Goal: Task Accomplishment & Management: Manage account settings

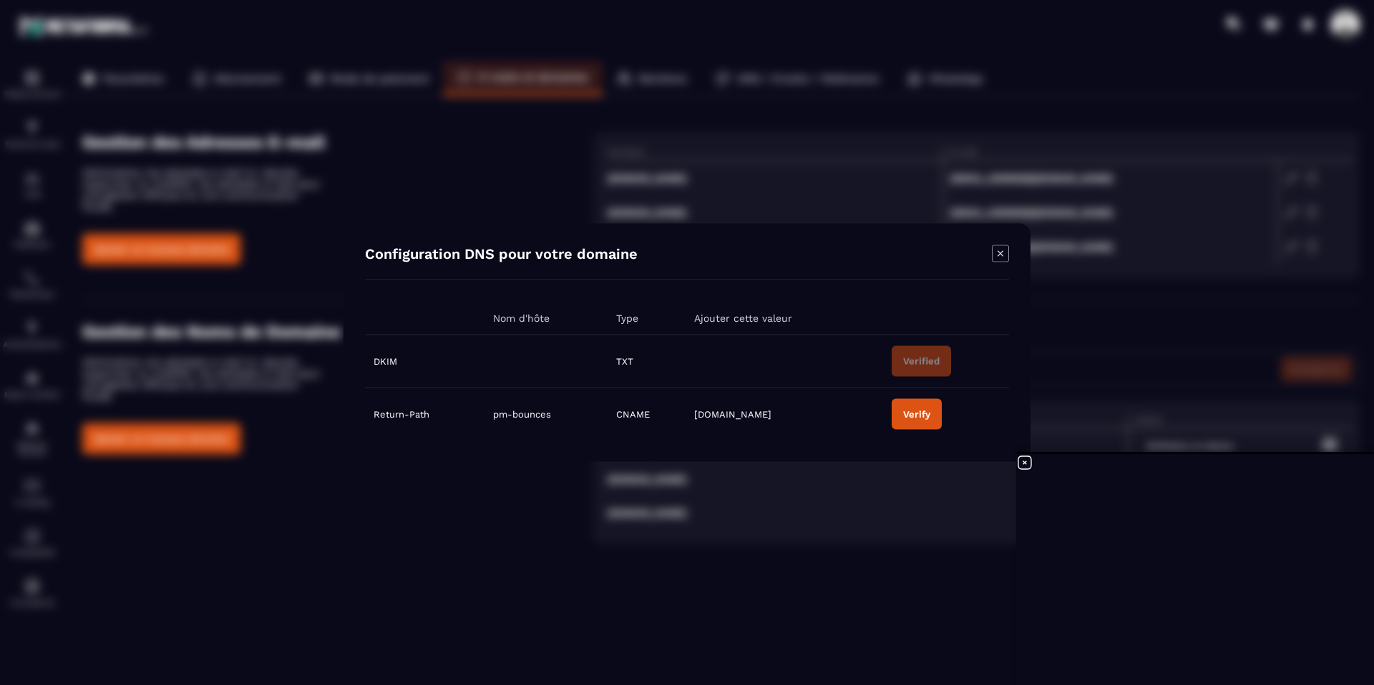
click at [1004, 256] on icon "Modal window" at bounding box center [1000, 253] width 17 height 17
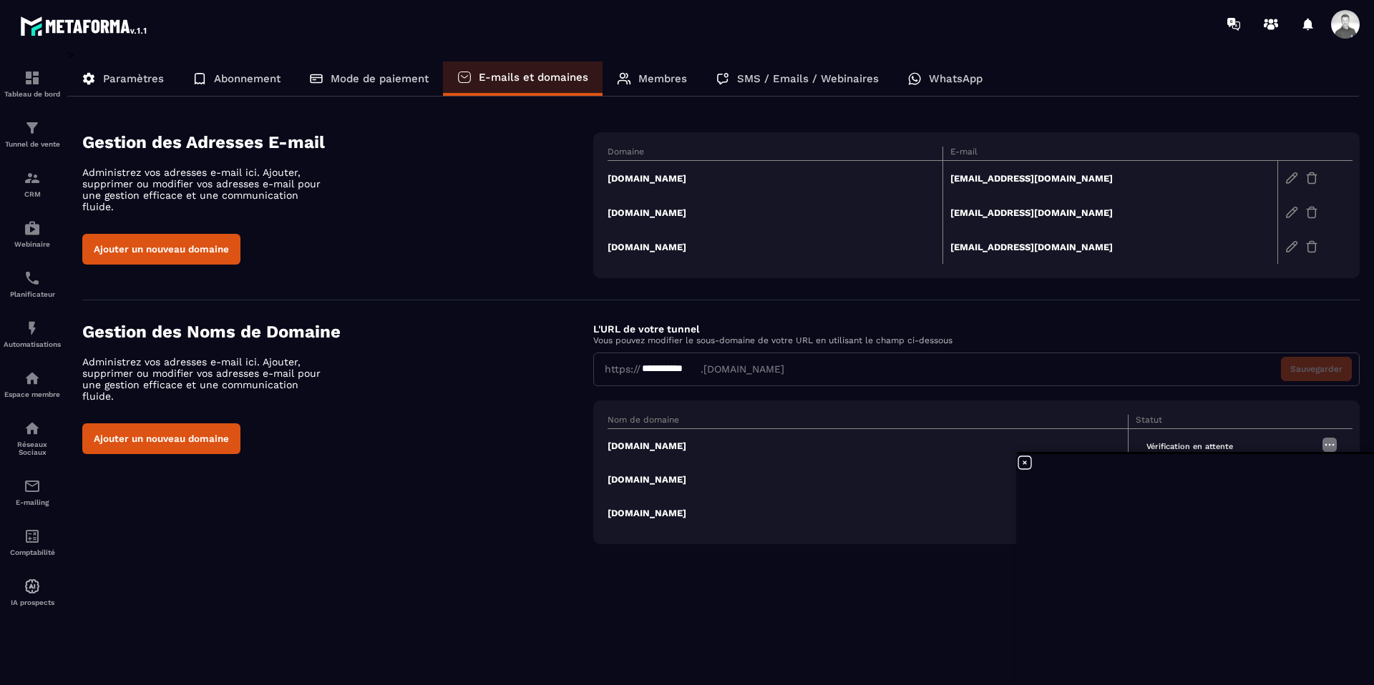
click at [653, 177] on td "[DOMAIN_NAME]" at bounding box center [774, 178] width 335 height 35
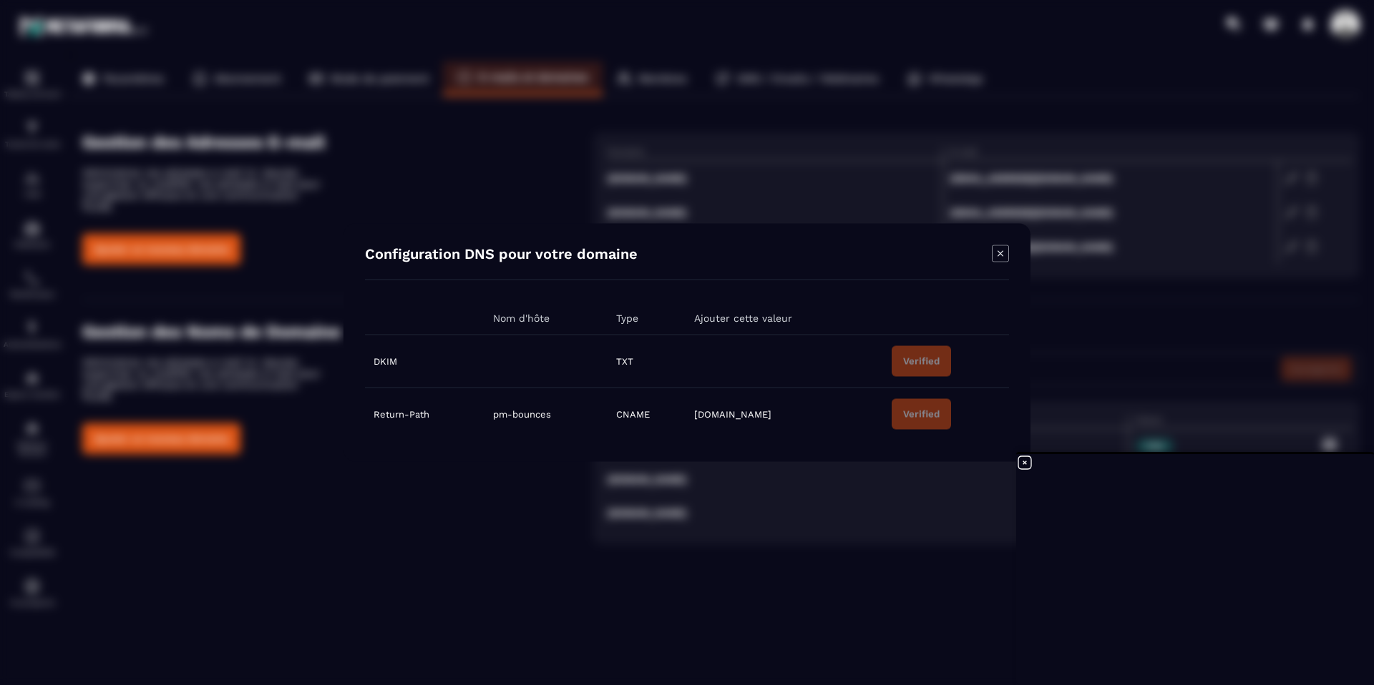
click at [1007, 246] on icon "Modal window" at bounding box center [1000, 253] width 17 height 17
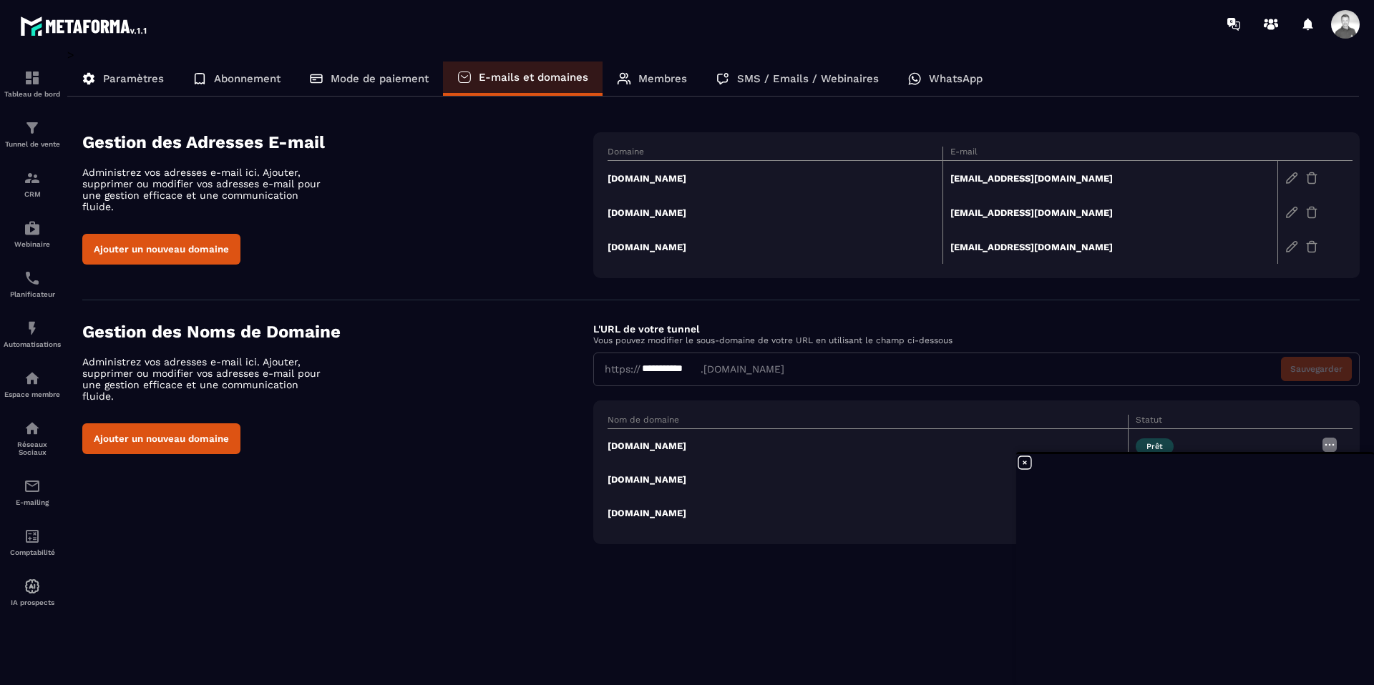
click at [752, 210] on td "[DOMAIN_NAME]" at bounding box center [774, 212] width 335 height 34
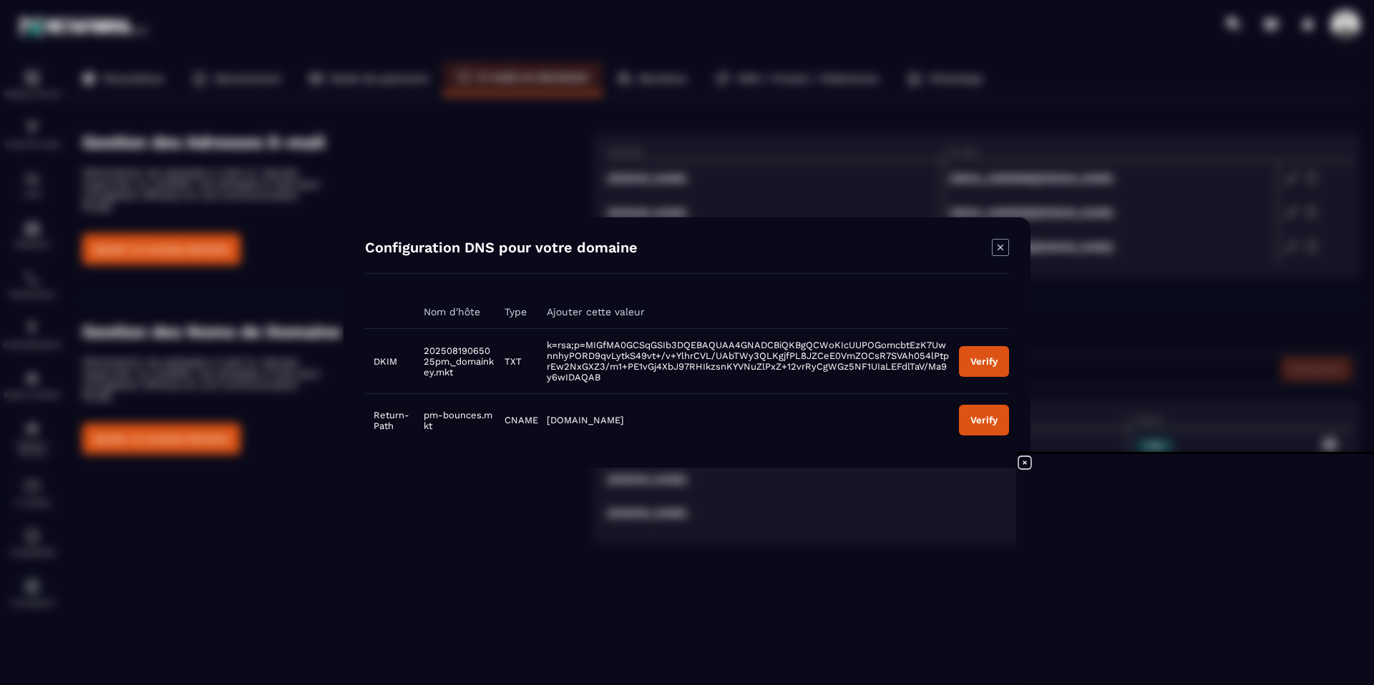
click at [959, 253] on div "Configuration DNS pour votre domaine" at bounding box center [687, 256] width 644 height 35
click at [1004, 248] on icon "Modal window" at bounding box center [1000, 247] width 17 height 17
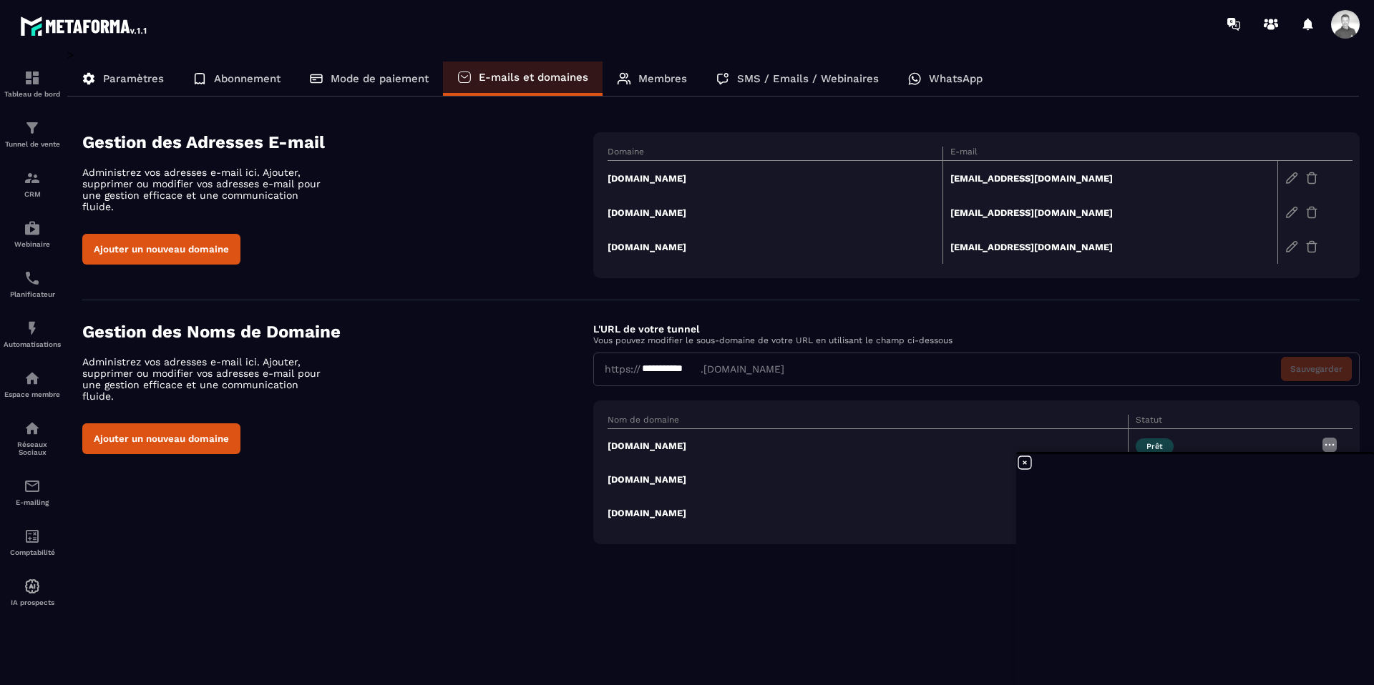
click at [670, 180] on td "[DOMAIN_NAME]" at bounding box center [774, 178] width 335 height 35
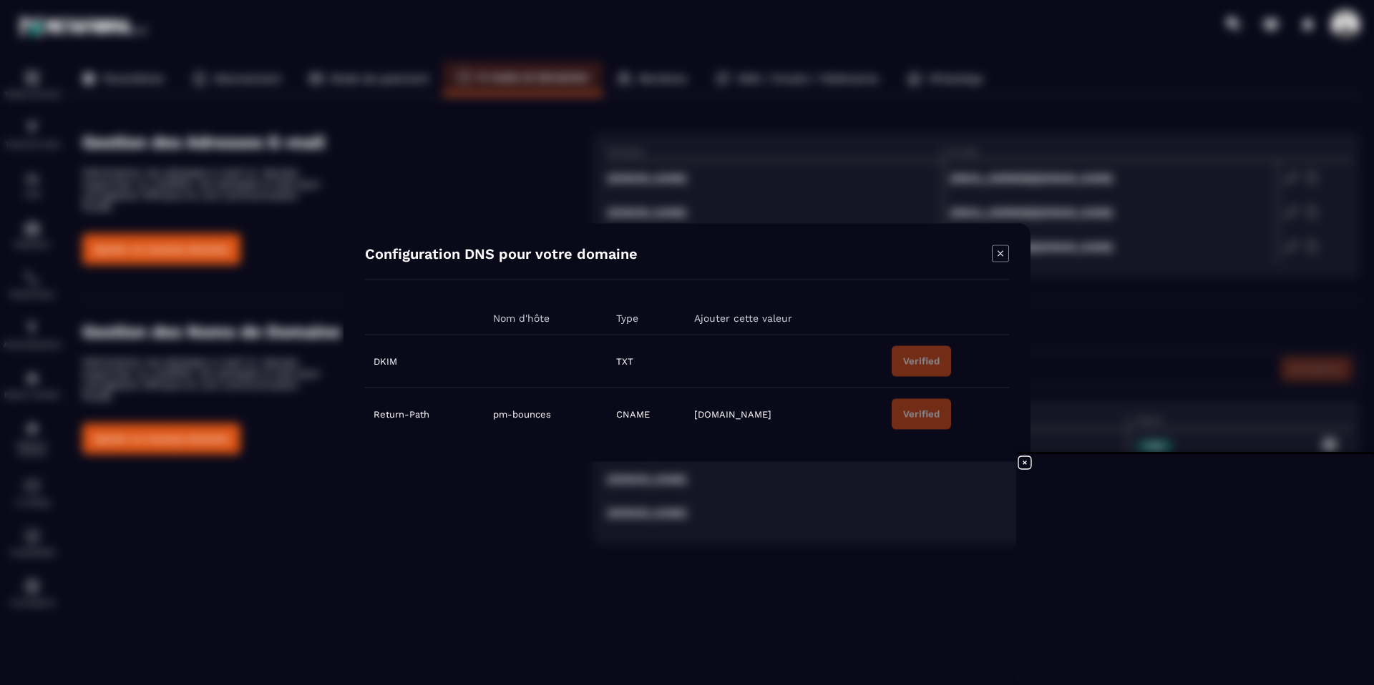
click at [998, 253] on icon "Modal window" at bounding box center [1000, 253] width 17 height 17
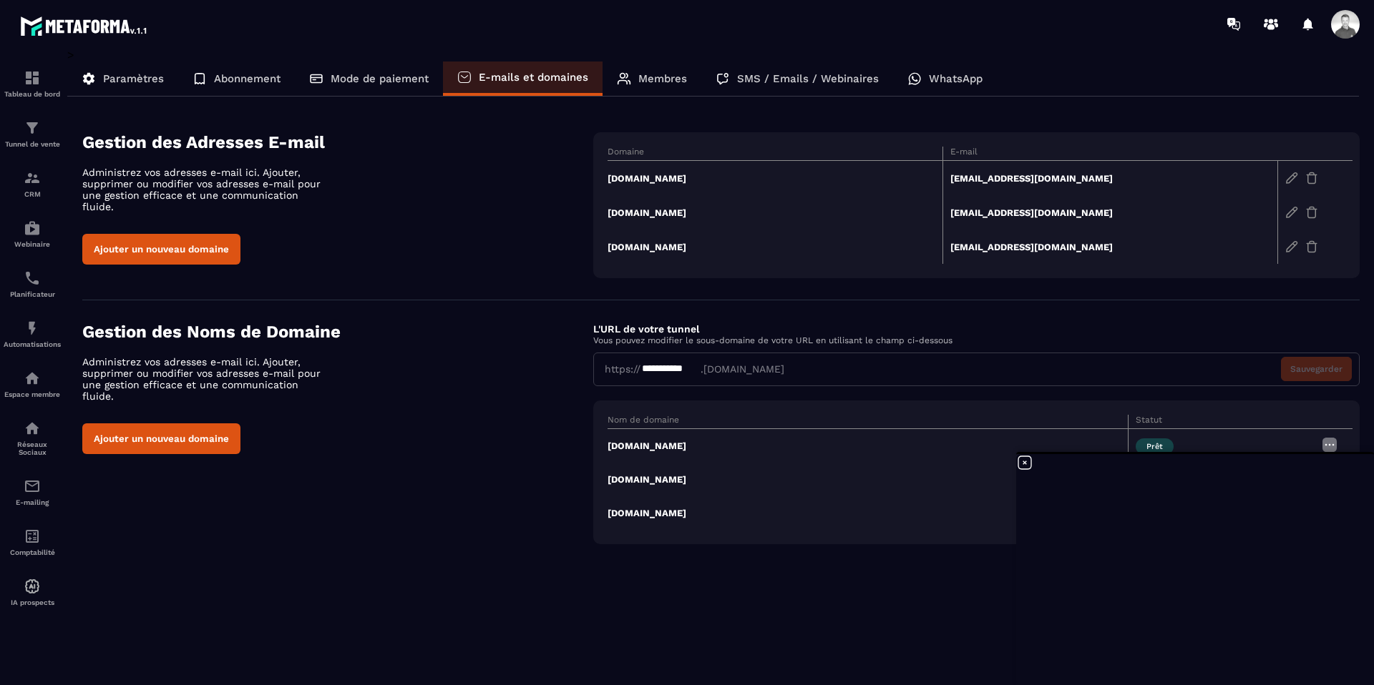
click at [672, 179] on td "[DOMAIN_NAME]" at bounding box center [774, 178] width 335 height 35
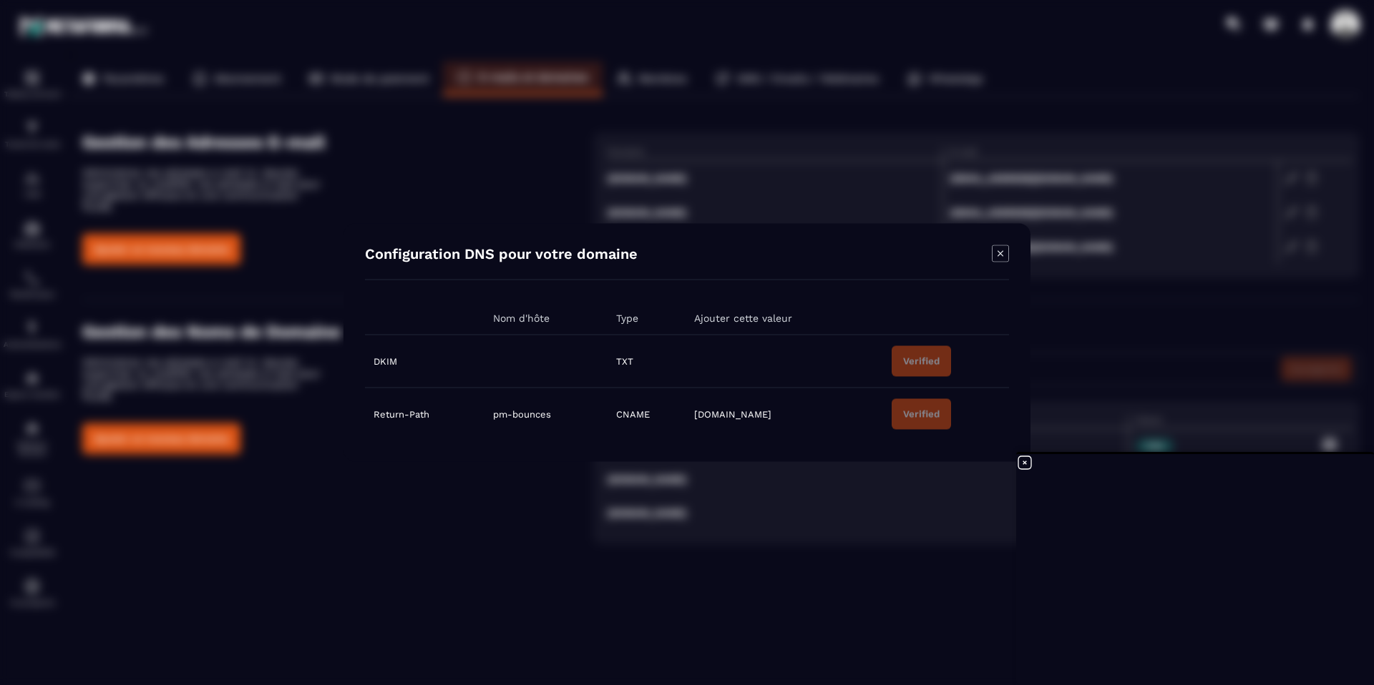
click at [1002, 253] on icon "Modal window" at bounding box center [1000, 253] width 17 height 17
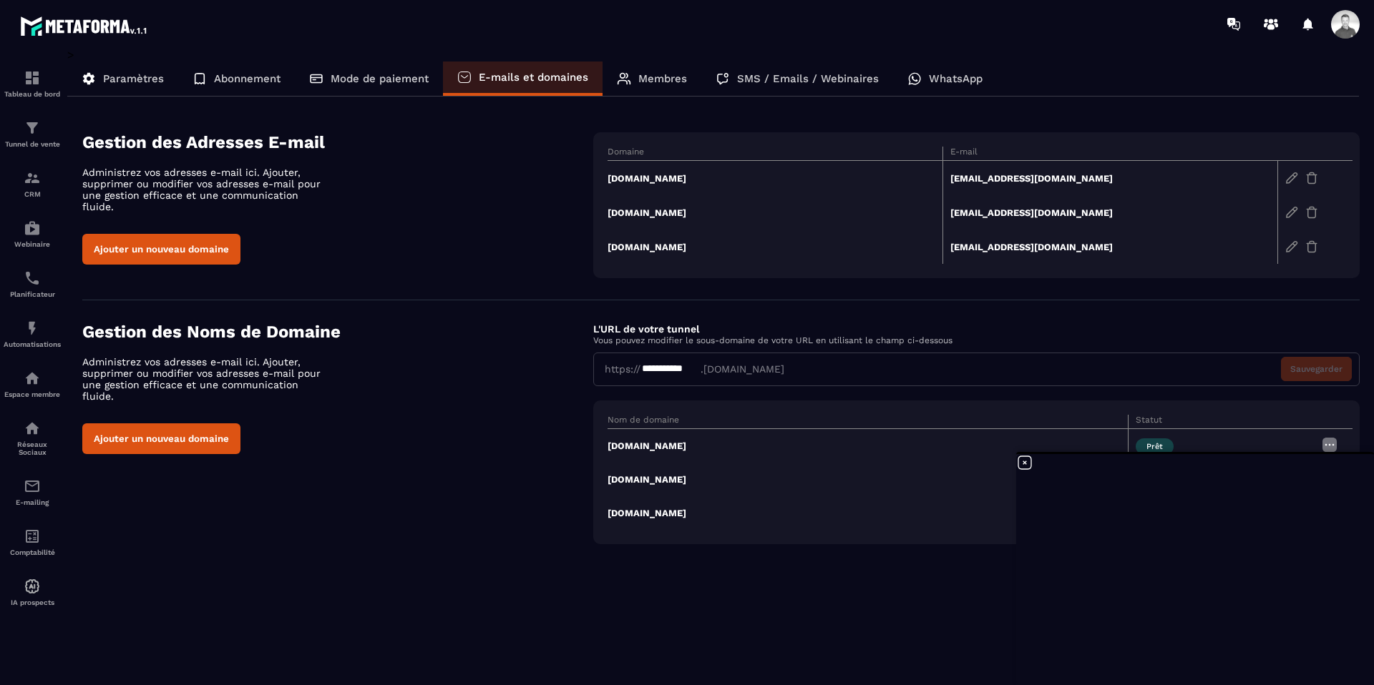
click at [1025, 465] on icon at bounding box center [1024, 462] width 17 height 17
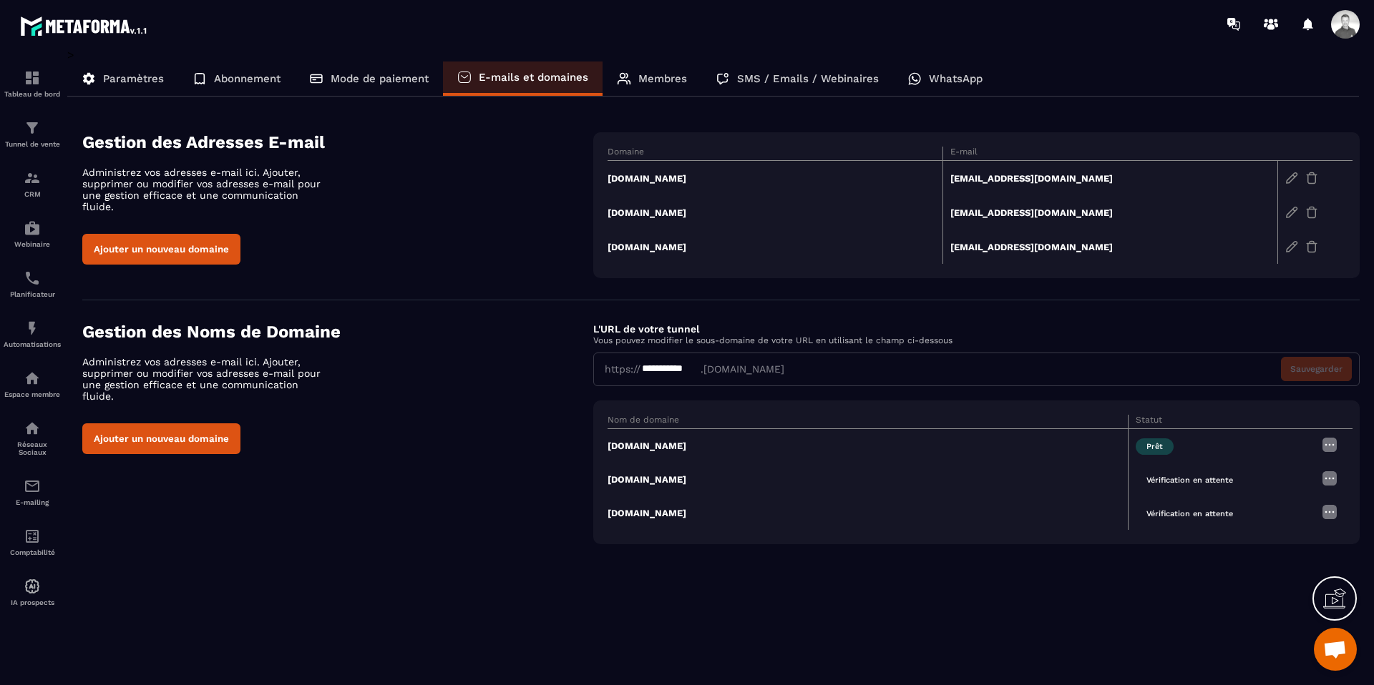
click at [657, 211] on td "[DOMAIN_NAME]" at bounding box center [774, 212] width 335 height 34
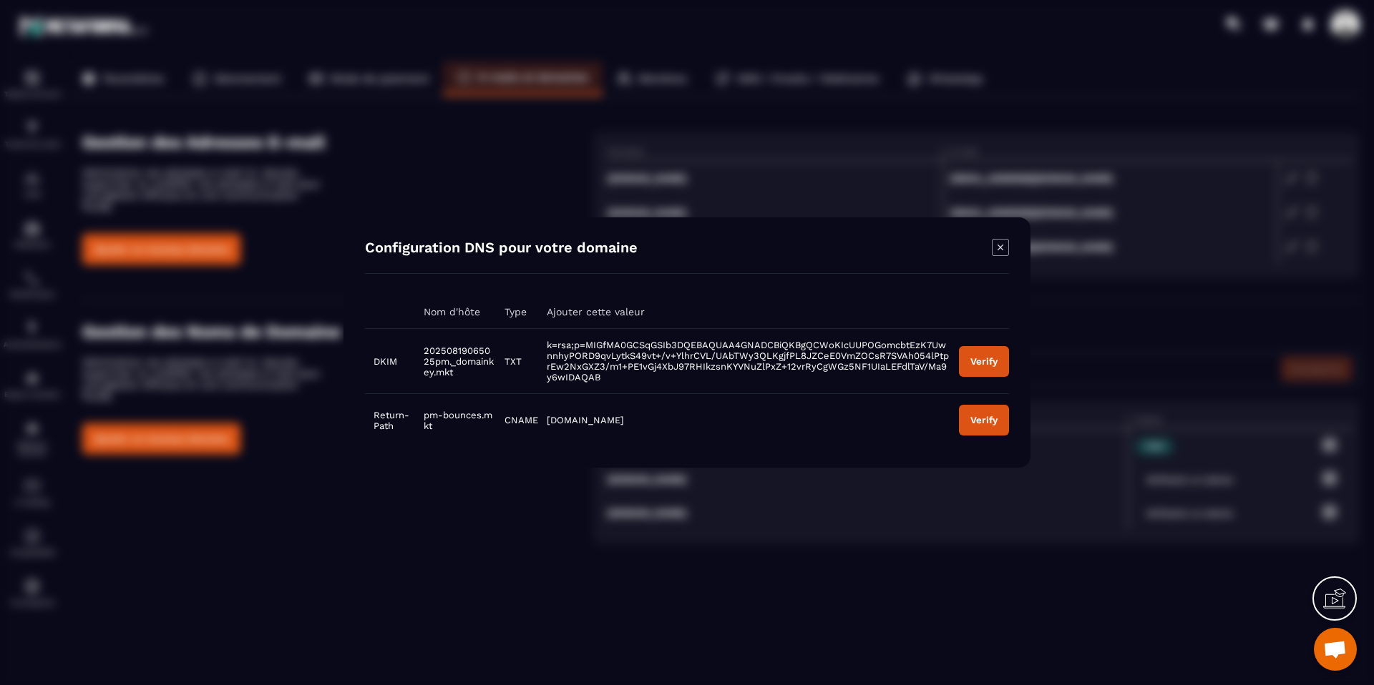
click at [441, 353] on span "20250819065025pm._domainkey.mkt" at bounding box center [459, 362] width 70 height 32
copy span "20250819065025pm._domainkey.mkt"
click at [1336, 601] on icon at bounding box center [1338, 597] width 14 height 16
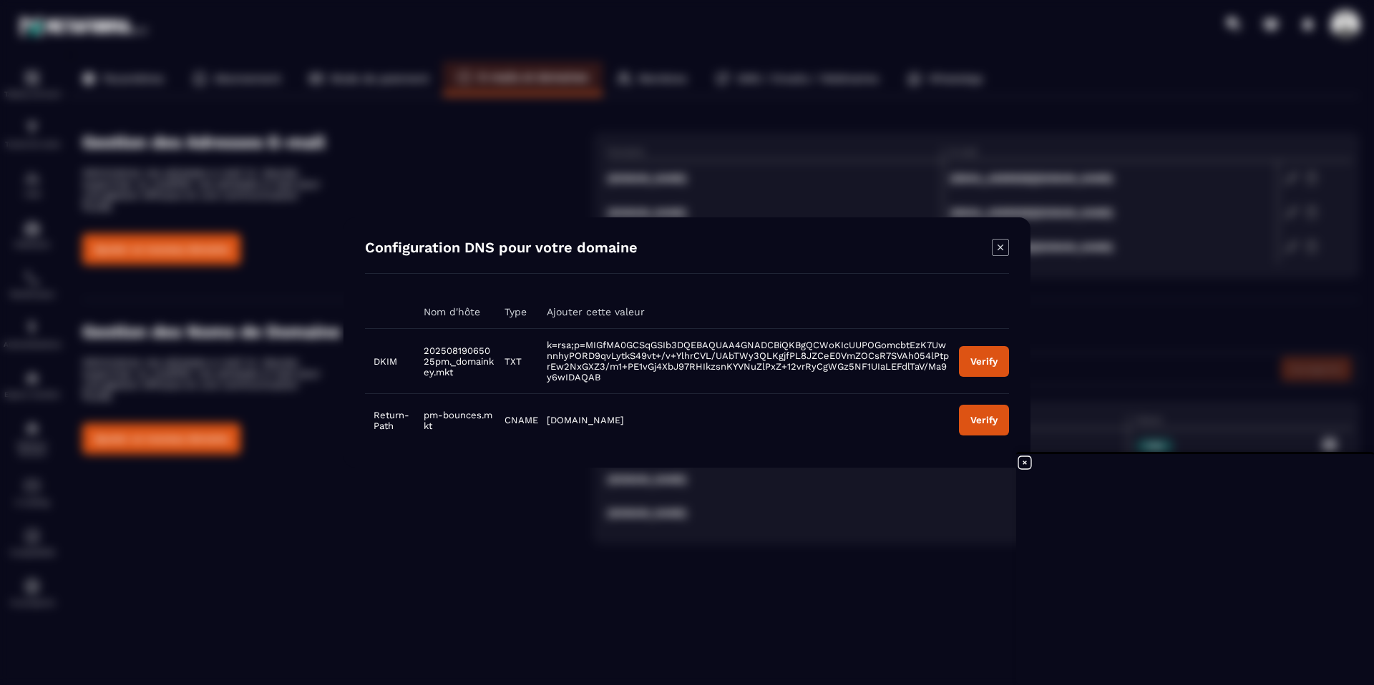
click at [446, 358] on span "20250819065025pm._domainkey.mkt" at bounding box center [459, 362] width 70 height 32
copy span "20250819065025pm._domainkey.mkt"
click at [587, 363] on span "k=rsa;p=MIGfMA0GCSqGSIb3DQEBAQUAA4GNADCBiQKBgQCWoKIcUUPOGomcbtEzK7UwnnhyPORD9qv…" at bounding box center [748, 361] width 402 height 43
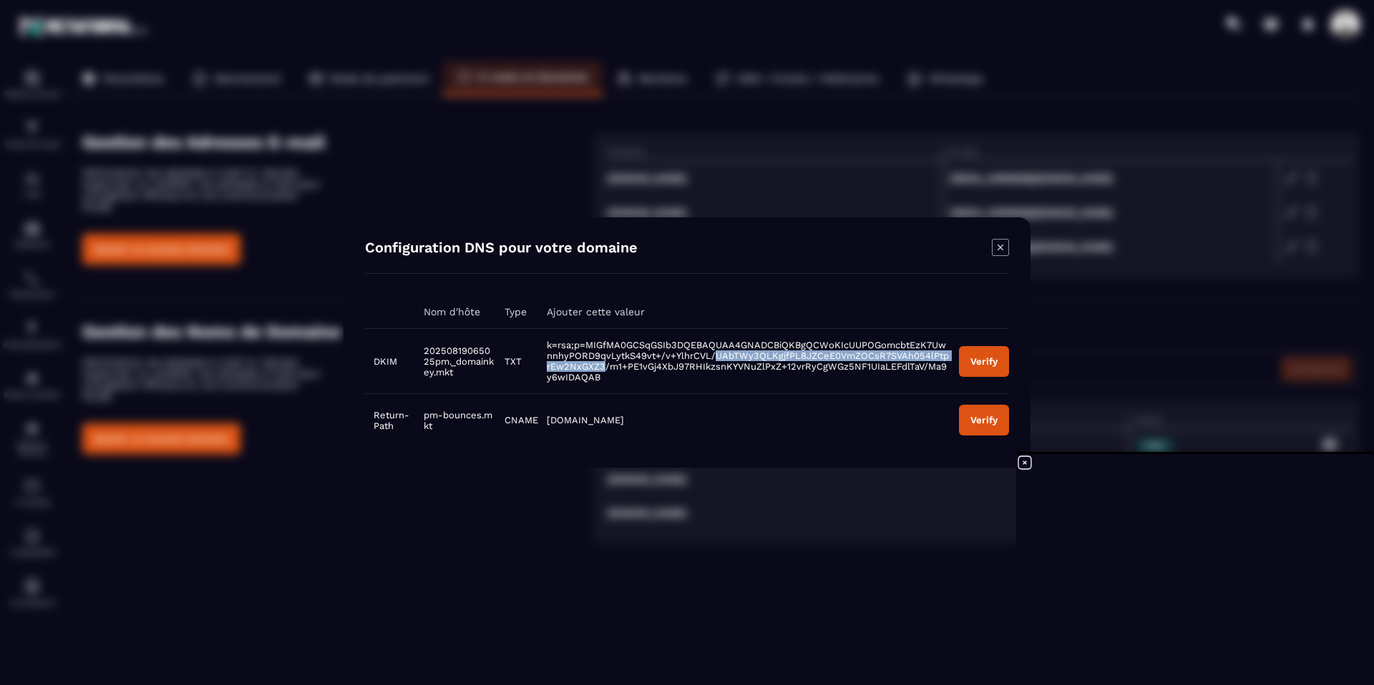
click at [587, 363] on span "k=rsa;p=MIGfMA0GCSqGSIb3DQEBAQUAA4GNADCBiQKBgQCWoKIcUUPOGomcbtEzK7UwnnhyPORD9qv…" at bounding box center [748, 361] width 402 height 43
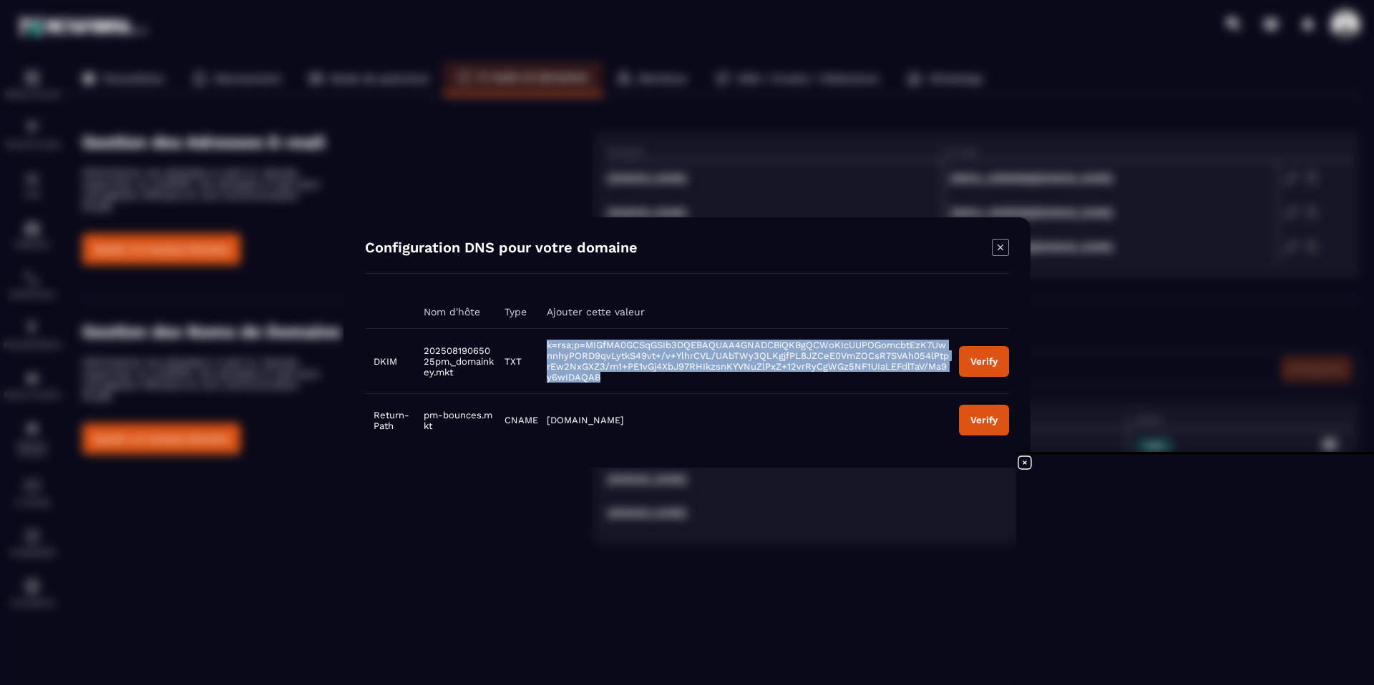
click at [587, 363] on span "k=rsa;p=MIGfMA0GCSqGSIb3DQEBAQUAA4GNADCBiQKBgQCWoKIcUUPOGomcbtEzK7UwnnhyPORD9qv…" at bounding box center [748, 361] width 402 height 43
copy span "k=rsa;p=MIGfMA0GCSqGSIb3DQEBAQUAA4GNADCBiQKBgQCWoKIcUUPOGomcbtEzK7UwnnhyPORD9qv…"
click at [977, 356] on div "Verify" at bounding box center [983, 361] width 27 height 11
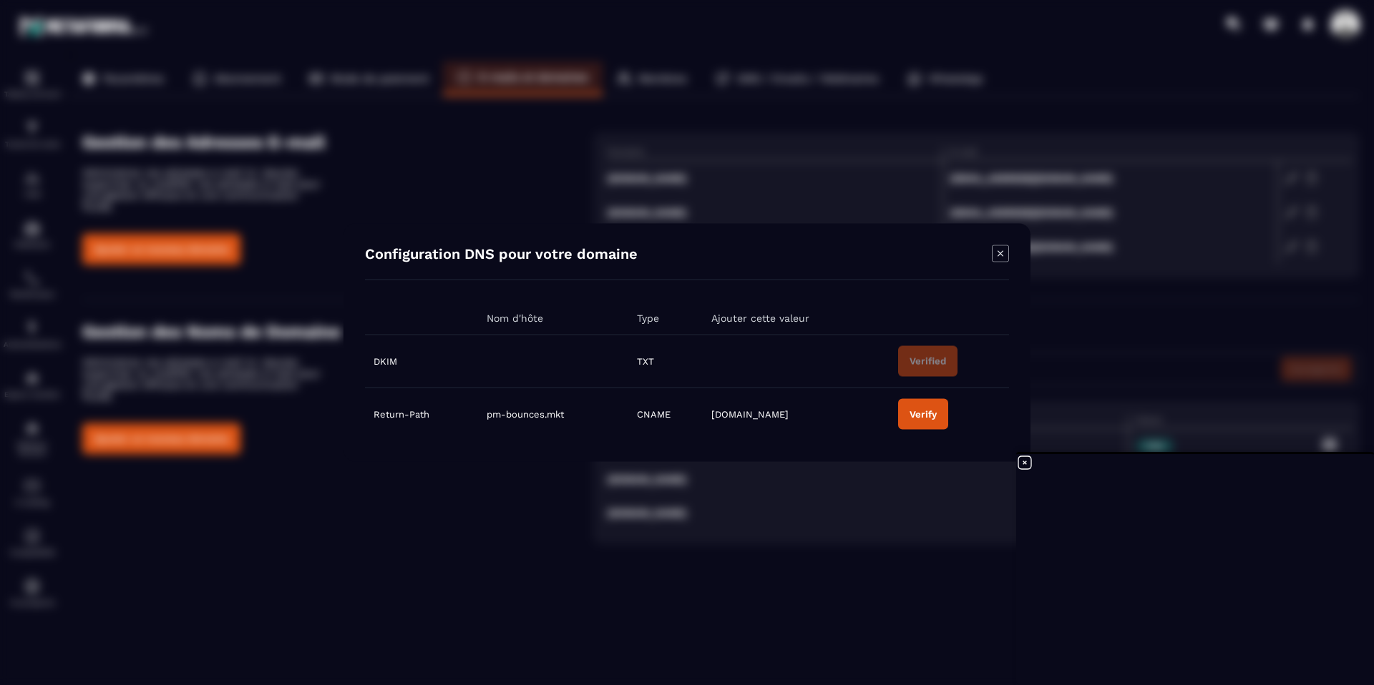
click at [919, 414] on div "Verify" at bounding box center [922, 414] width 27 height 11
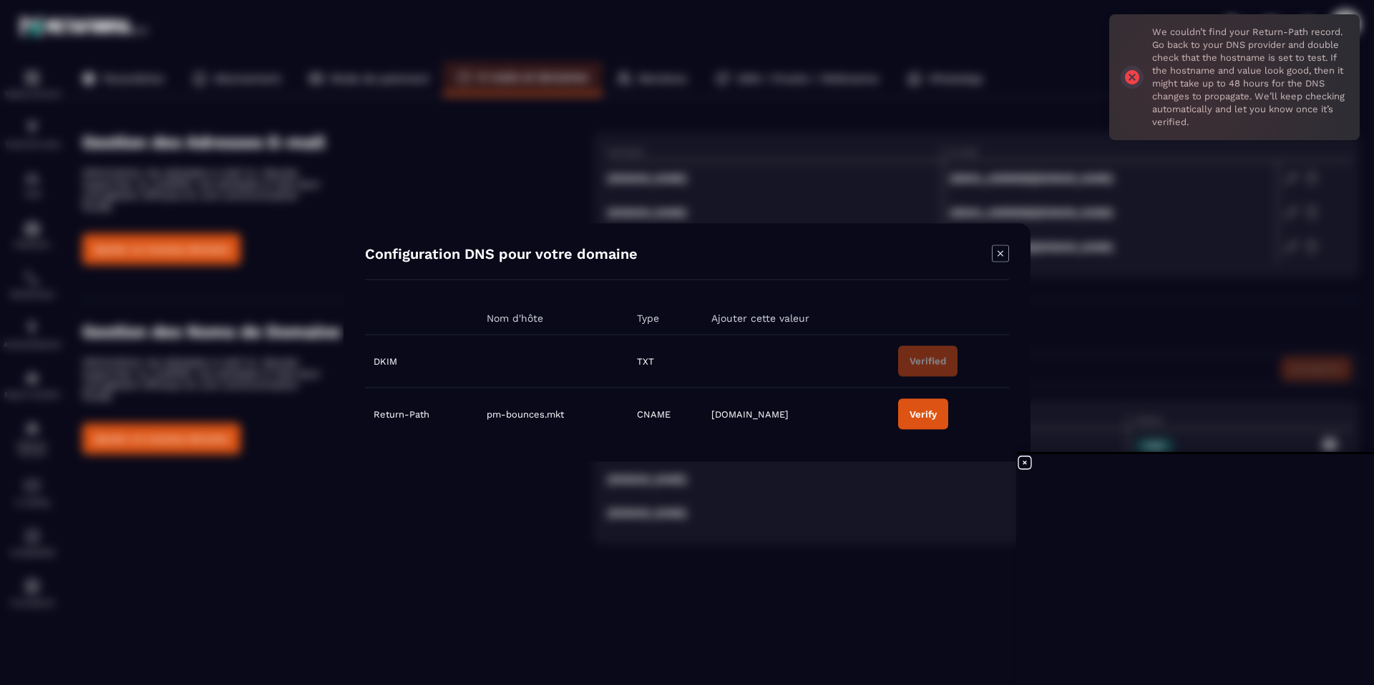
click at [512, 416] on span "pm-bounces.mkt" at bounding box center [524, 414] width 77 height 11
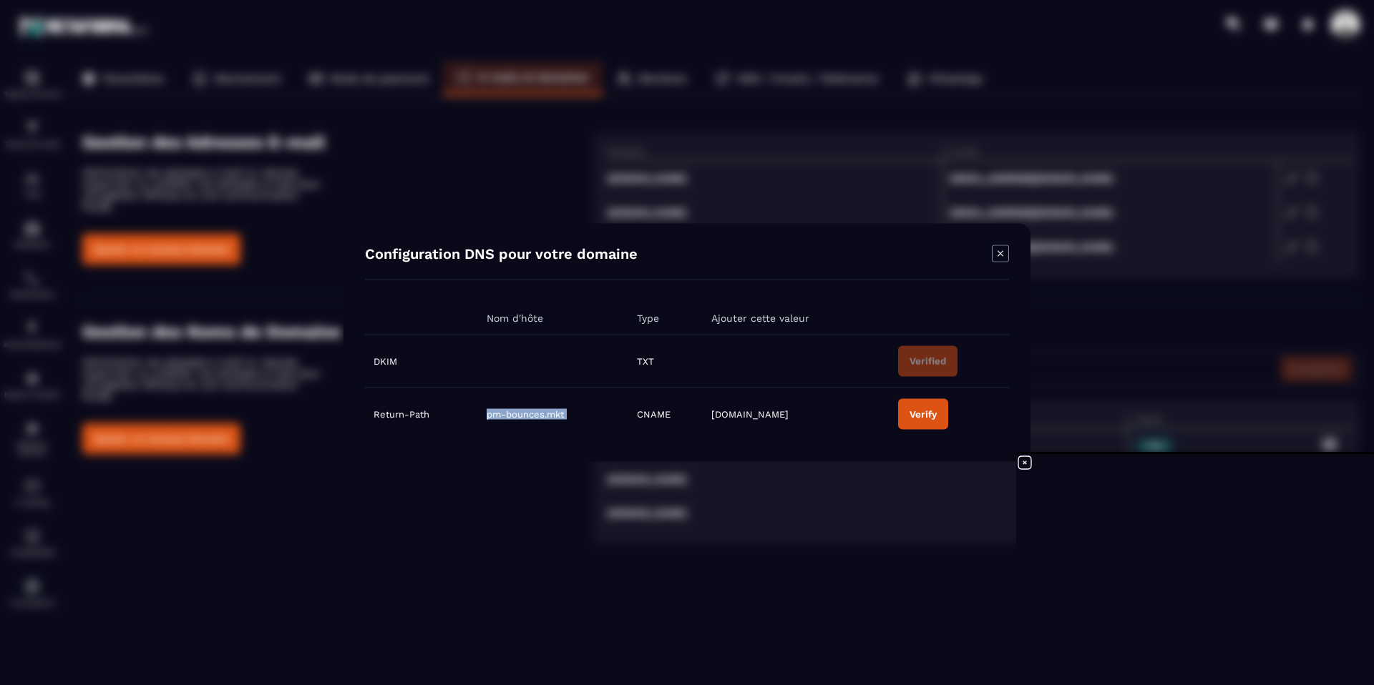
click at [512, 416] on span "pm-bounces.mkt" at bounding box center [524, 414] width 77 height 11
copy span "pm-bounces.mkt"
click at [740, 416] on span "[DOMAIN_NAME]" at bounding box center [749, 414] width 77 height 11
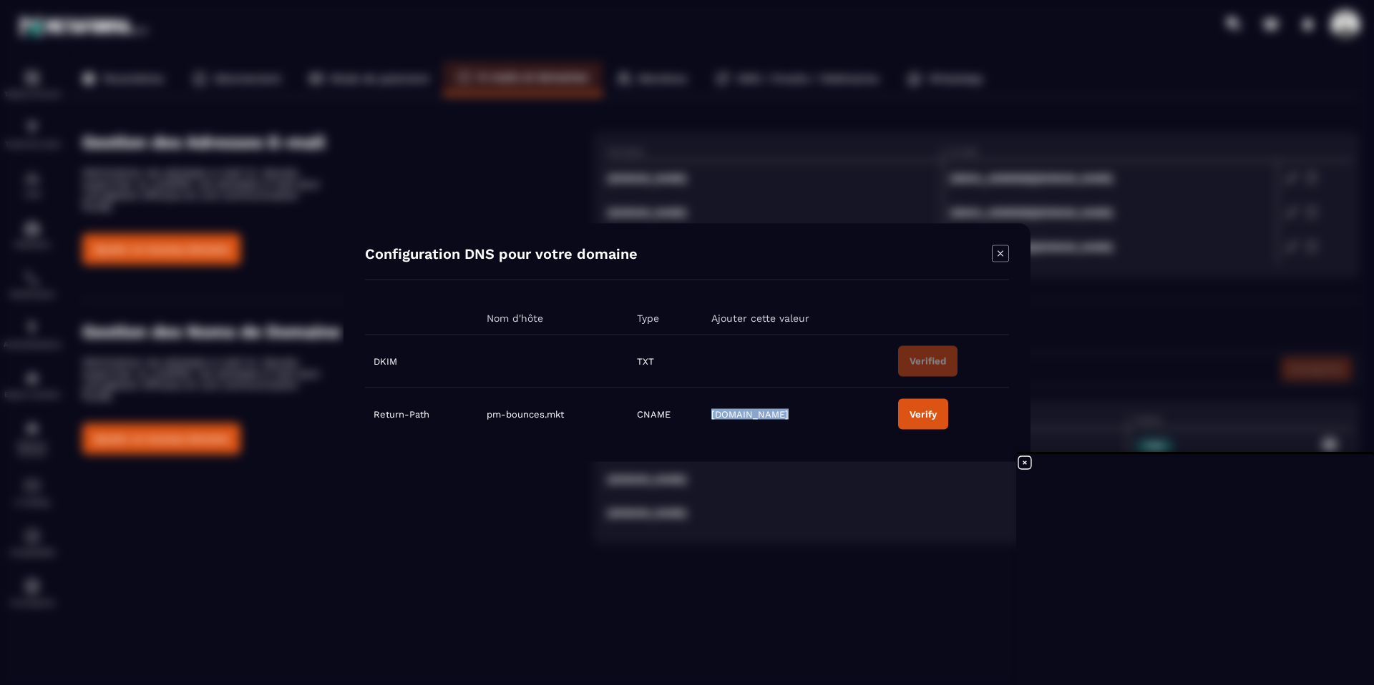
copy span "[DOMAIN_NAME]"
click at [920, 412] on div "Verify" at bounding box center [922, 414] width 27 height 11
click at [997, 256] on icon "Modal window" at bounding box center [1000, 253] width 17 height 17
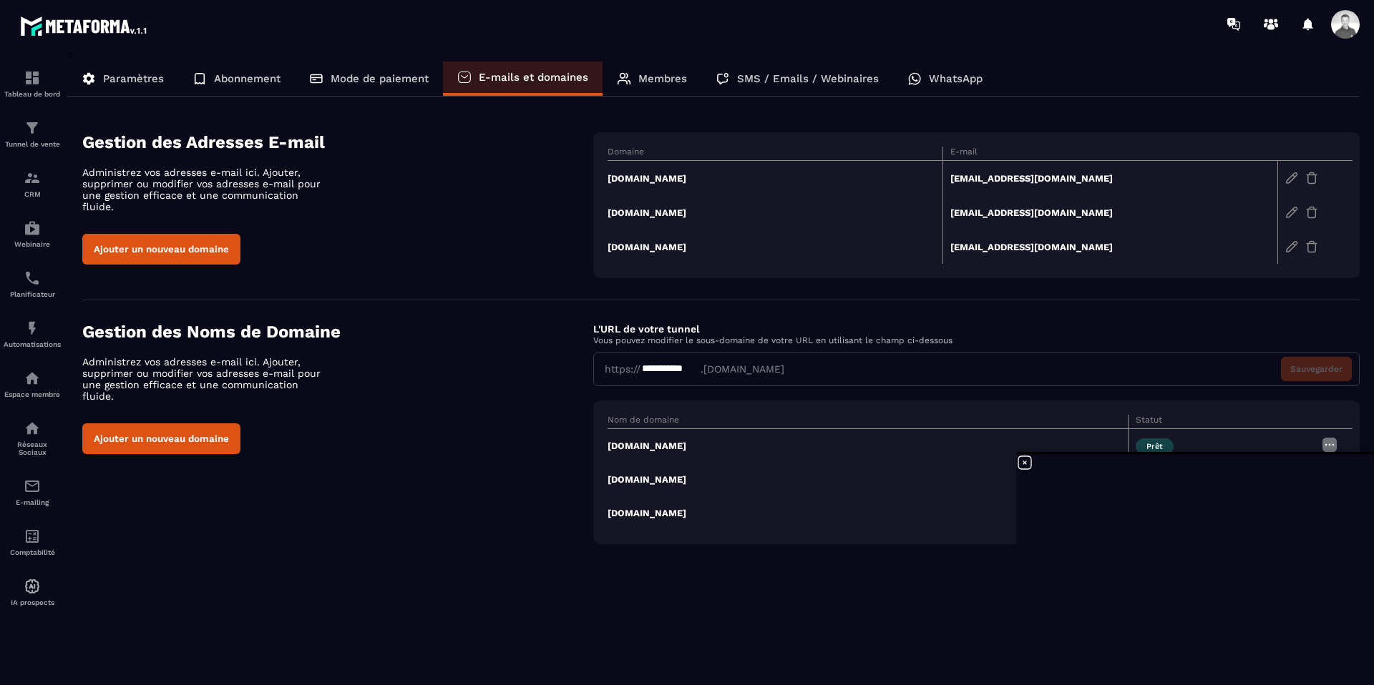
click at [1029, 464] on icon at bounding box center [1024, 462] width 17 height 17
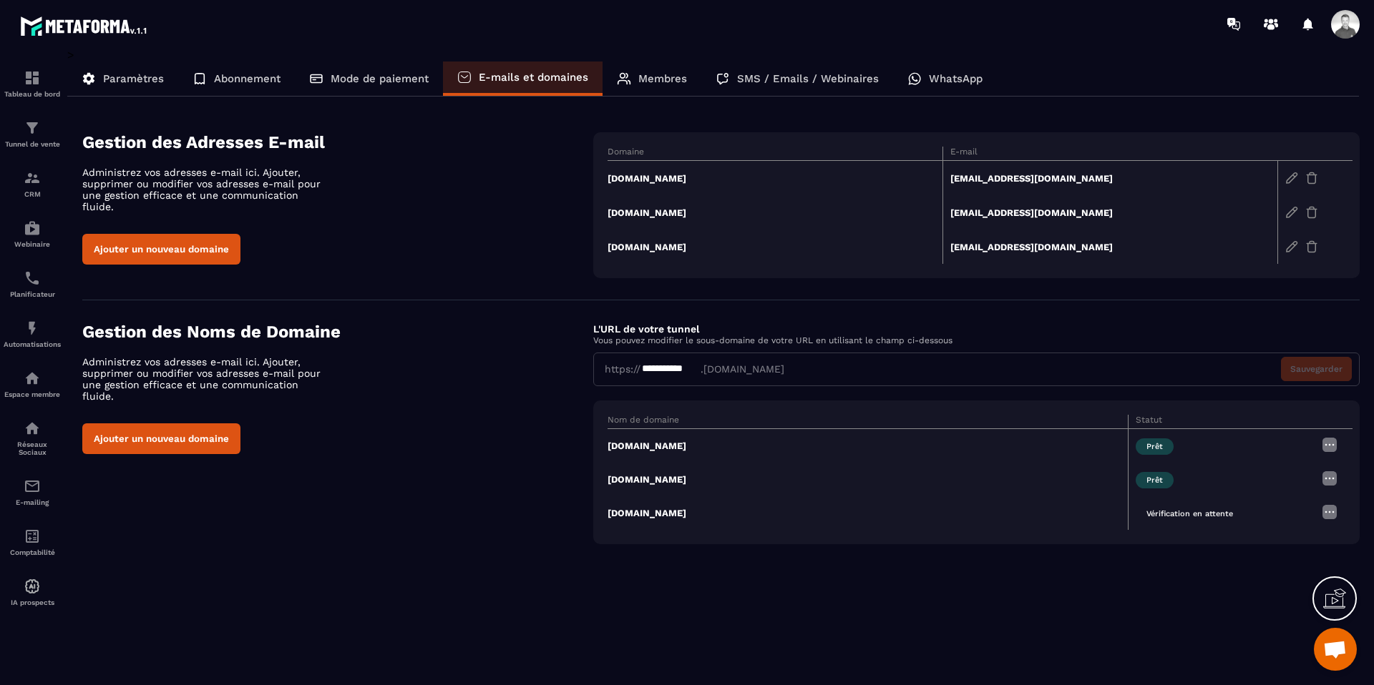
click at [675, 244] on td "[DOMAIN_NAME]" at bounding box center [774, 247] width 335 height 34
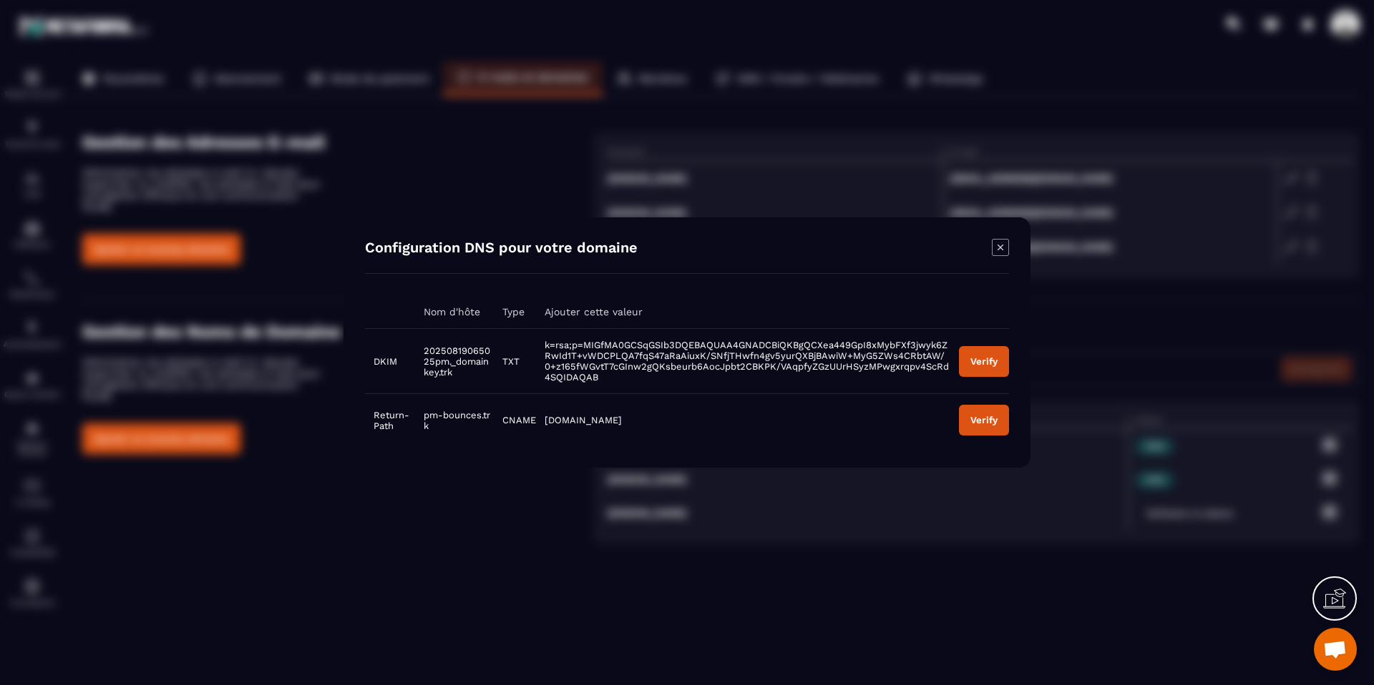
click at [473, 343] on td "20250819065025pm._domainkey.trk" at bounding box center [454, 361] width 79 height 65
copy span "20250819065025pm._domainkey.trk"
click at [591, 359] on span "k=rsa;p=MIGfMA0GCSqGSIb3DQEBAQUAA4GNADCBiQKBgQCXea449GpI8xMybFXf3jwyk6ZRwId1T+v…" at bounding box center [746, 361] width 404 height 43
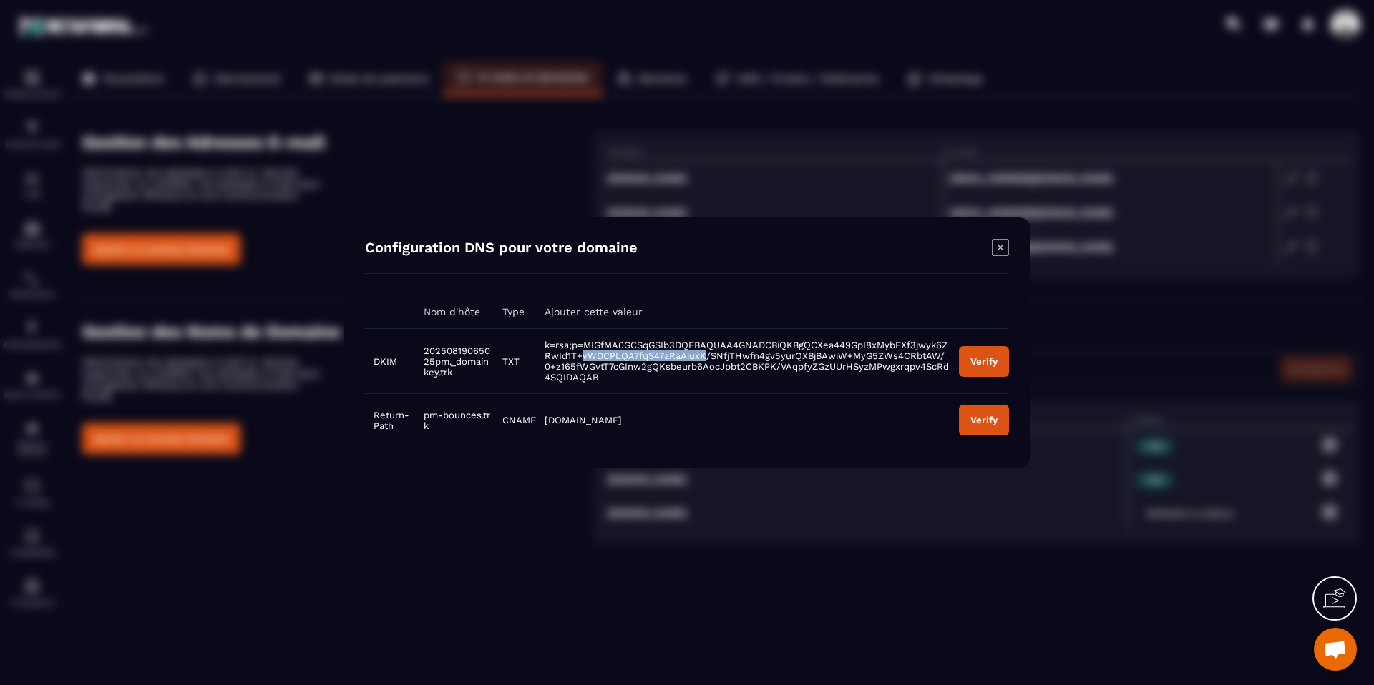
click at [591, 359] on span "k=rsa;p=MIGfMA0GCSqGSIb3DQEBAQUAA4GNADCBiQKBgQCXea449GpI8xMybFXf3jwyk6ZRwId1T+v…" at bounding box center [746, 361] width 404 height 43
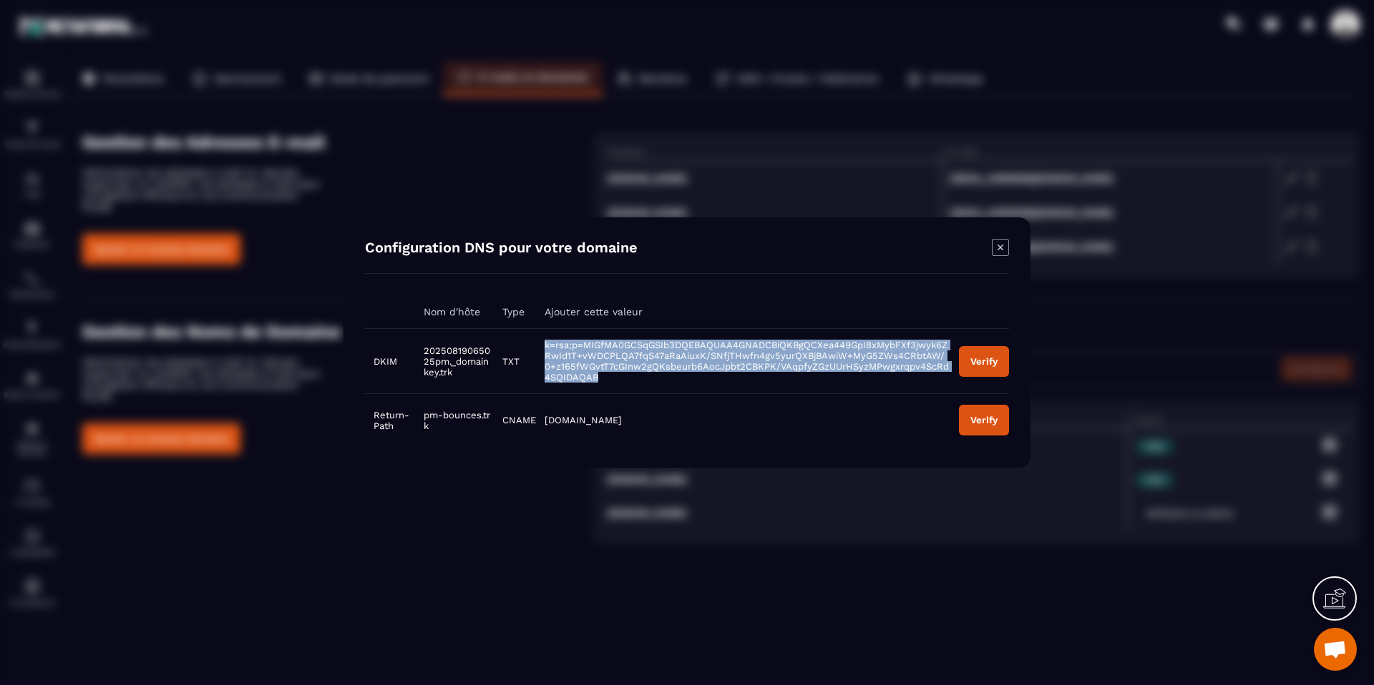
click at [591, 359] on span "k=rsa;p=MIGfMA0GCSqGSIb3DQEBAQUAA4GNADCBiQKBgQCXea449GpI8xMybFXf3jwyk6ZRwId1T+v…" at bounding box center [746, 361] width 404 height 43
copy span "k=rsa;p=MIGfMA0GCSqGSIb3DQEBAQUAA4GNADCBiQKBgQCXea449GpI8xMybFXf3jwyk6ZRwId1T+v…"
click at [607, 405] on td "[DOMAIN_NAME]" at bounding box center [743, 420] width 414 height 53
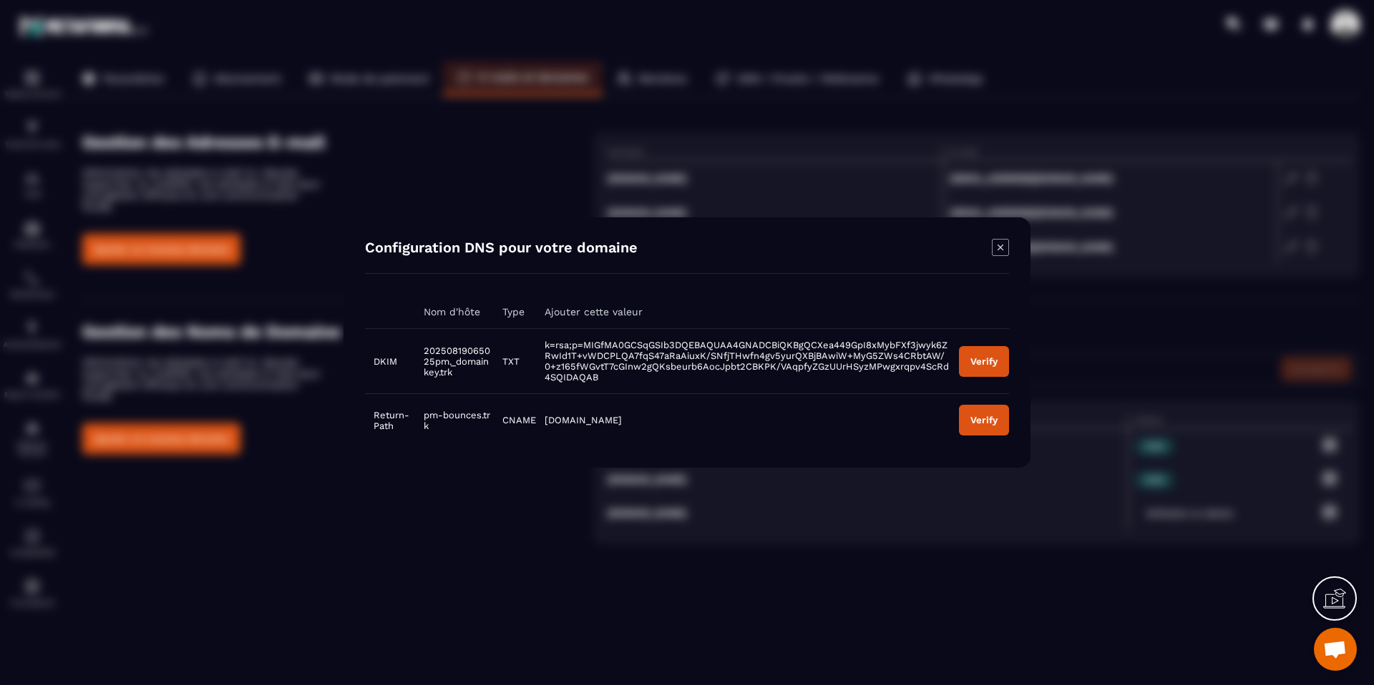
click at [480, 412] on span "pm-bounces.trk" at bounding box center [457, 420] width 67 height 21
click at [479, 412] on span "pm-bounces.trk" at bounding box center [457, 420] width 67 height 21
copy span "pm-bounces.trk"
click at [981, 362] on div "Verify" at bounding box center [983, 361] width 27 height 11
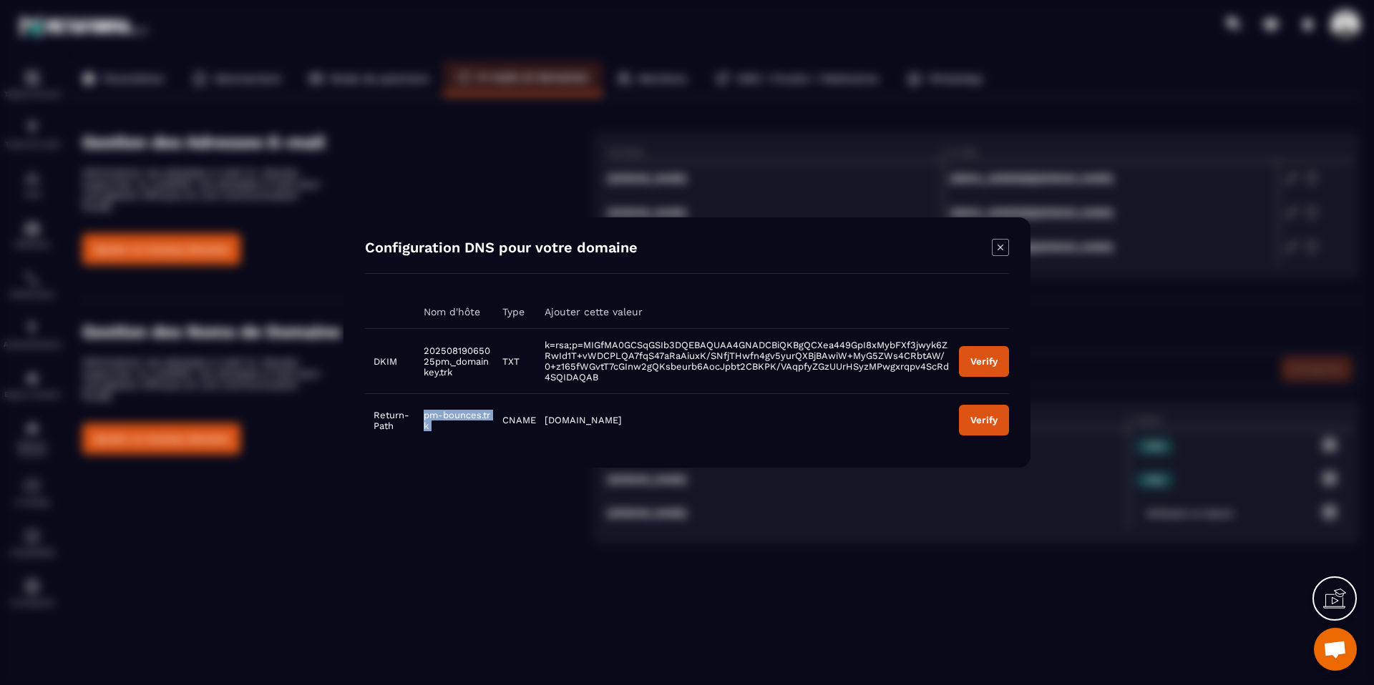
click at [981, 362] on div "Verify" at bounding box center [983, 361] width 27 height 11
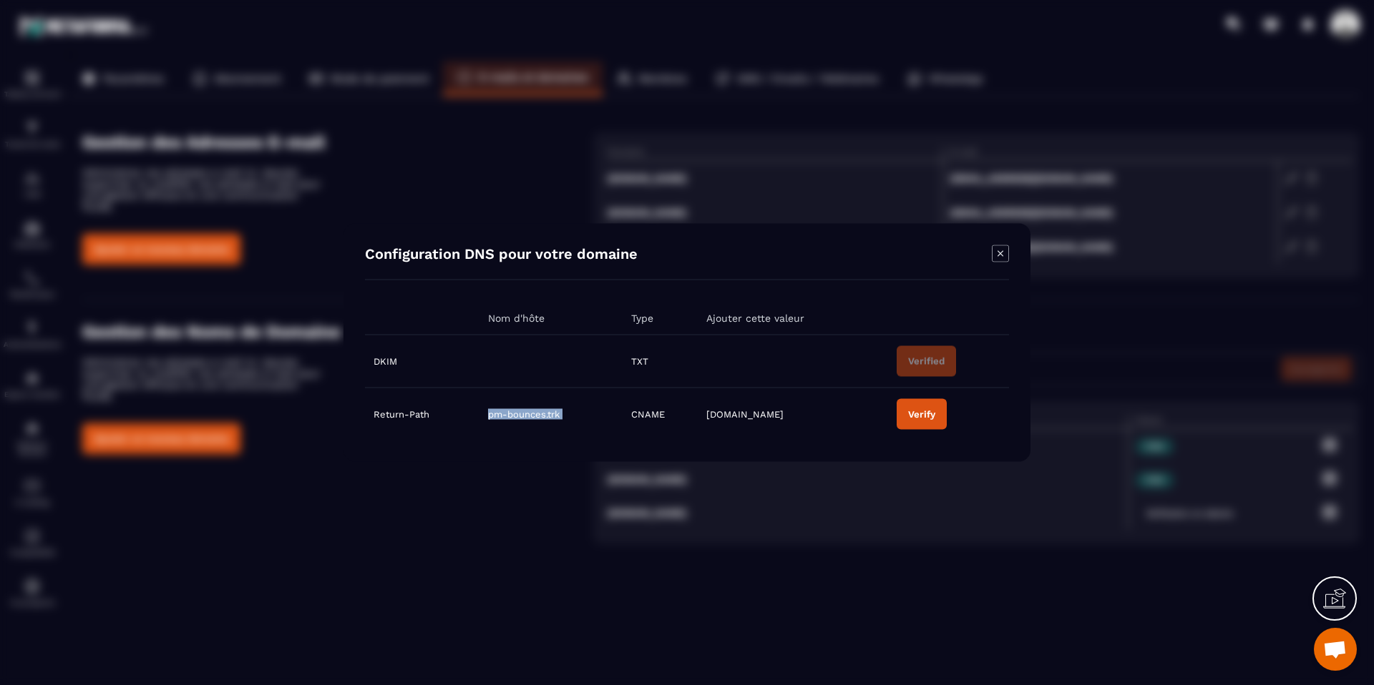
click at [926, 418] on div "Verify" at bounding box center [921, 414] width 27 height 11
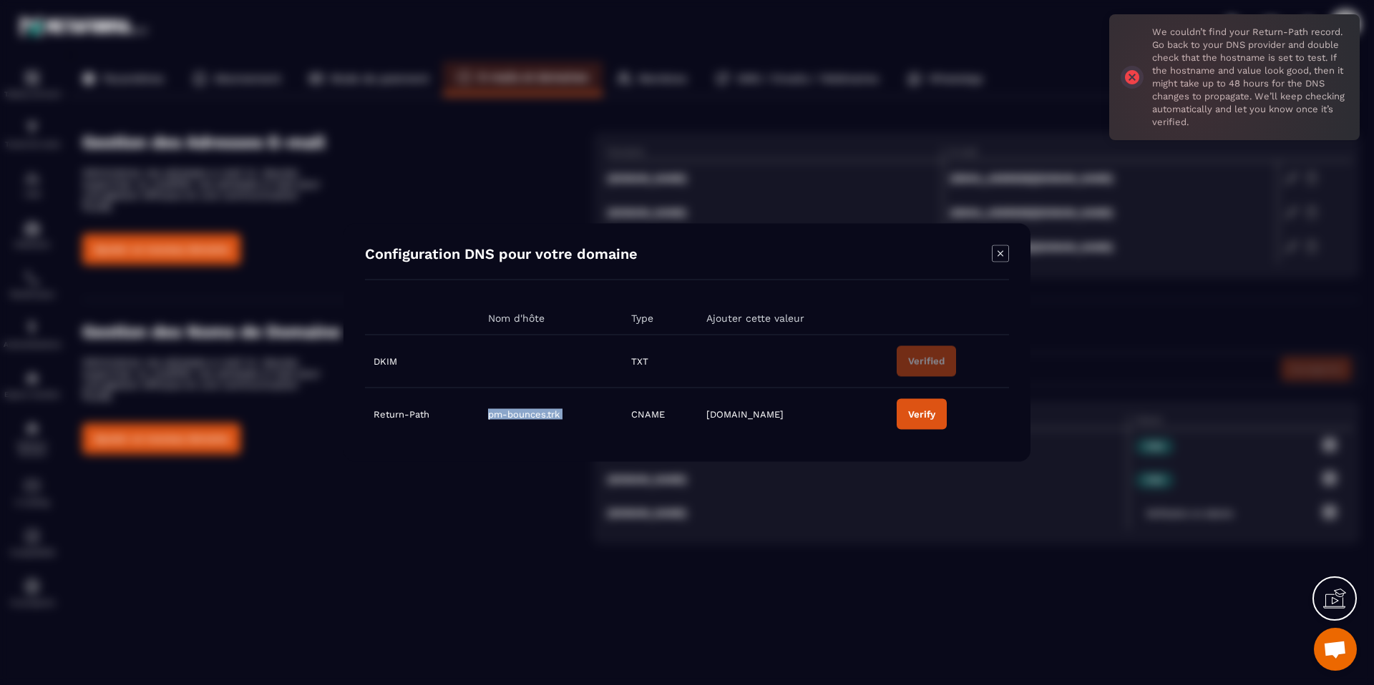
click at [514, 411] on span "pm-bounces.trk" at bounding box center [524, 414] width 72 height 11
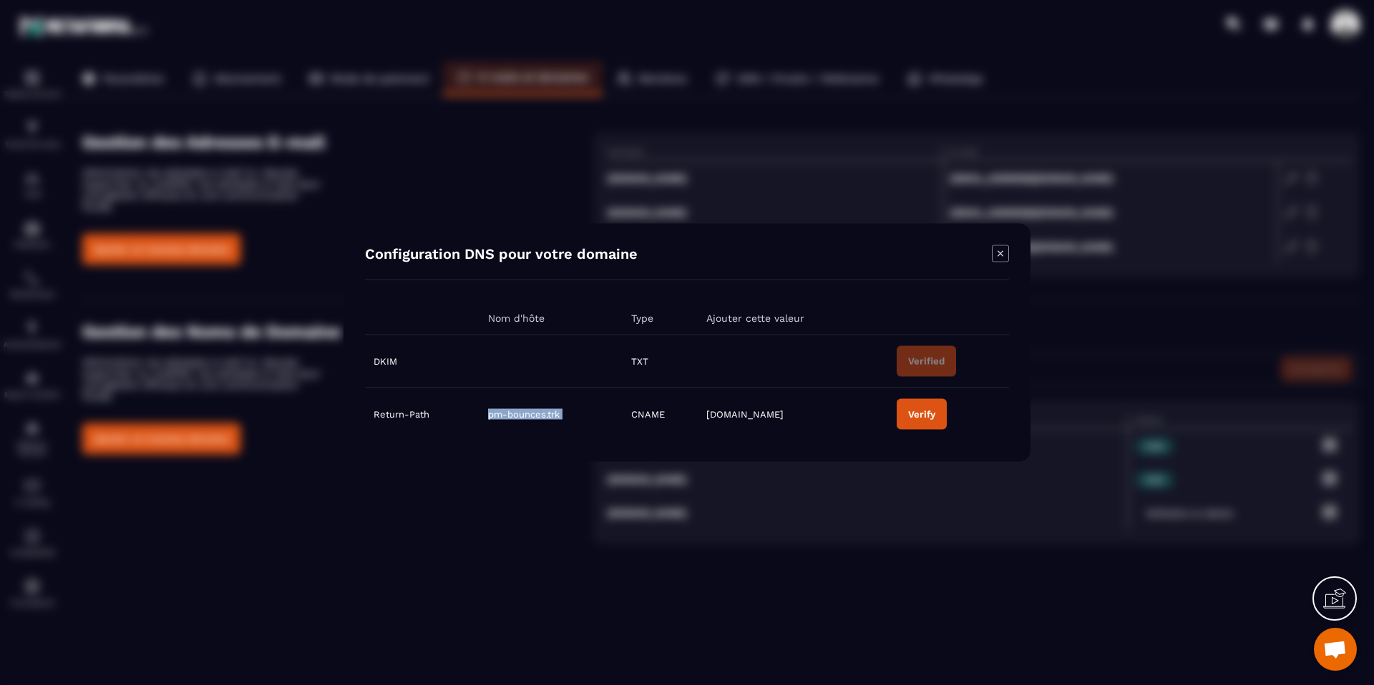
click at [900, 421] on button "Verify" at bounding box center [921, 414] width 50 height 31
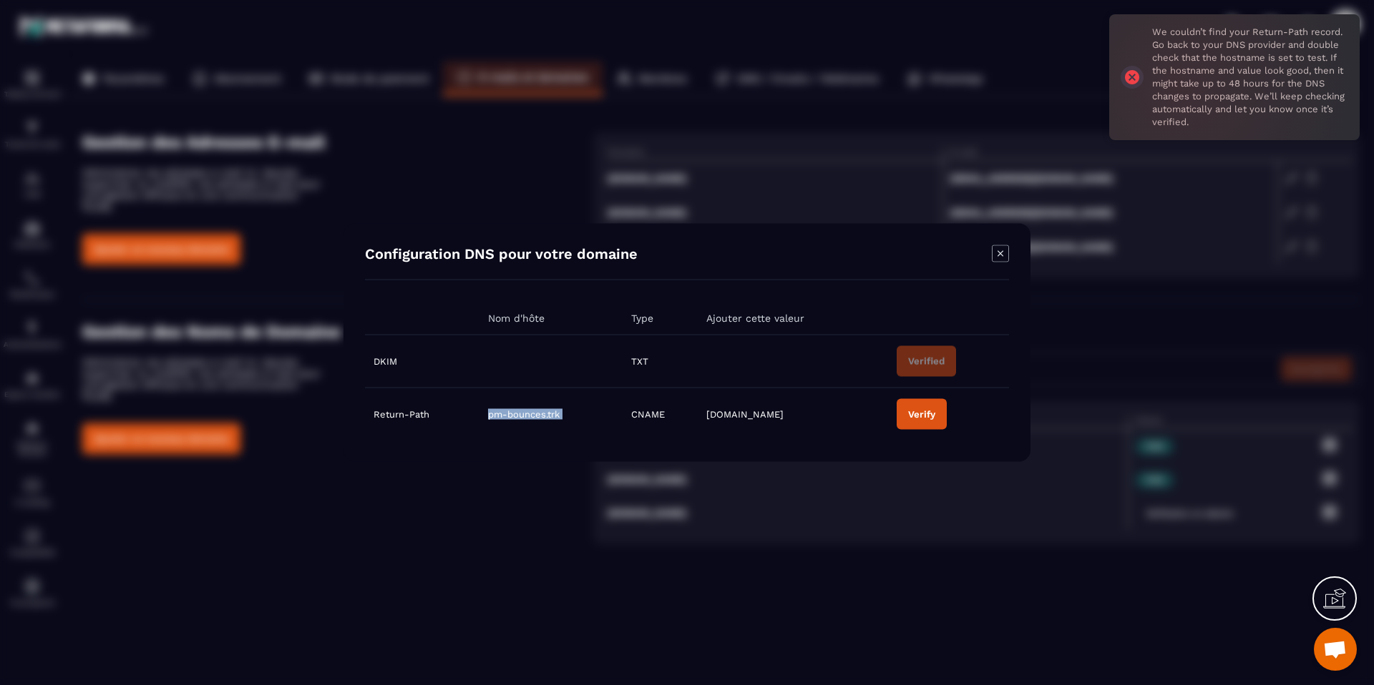
click at [537, 416] on span "pm-bounces.trk" at bounding box center [524, 414] width 72 height 11
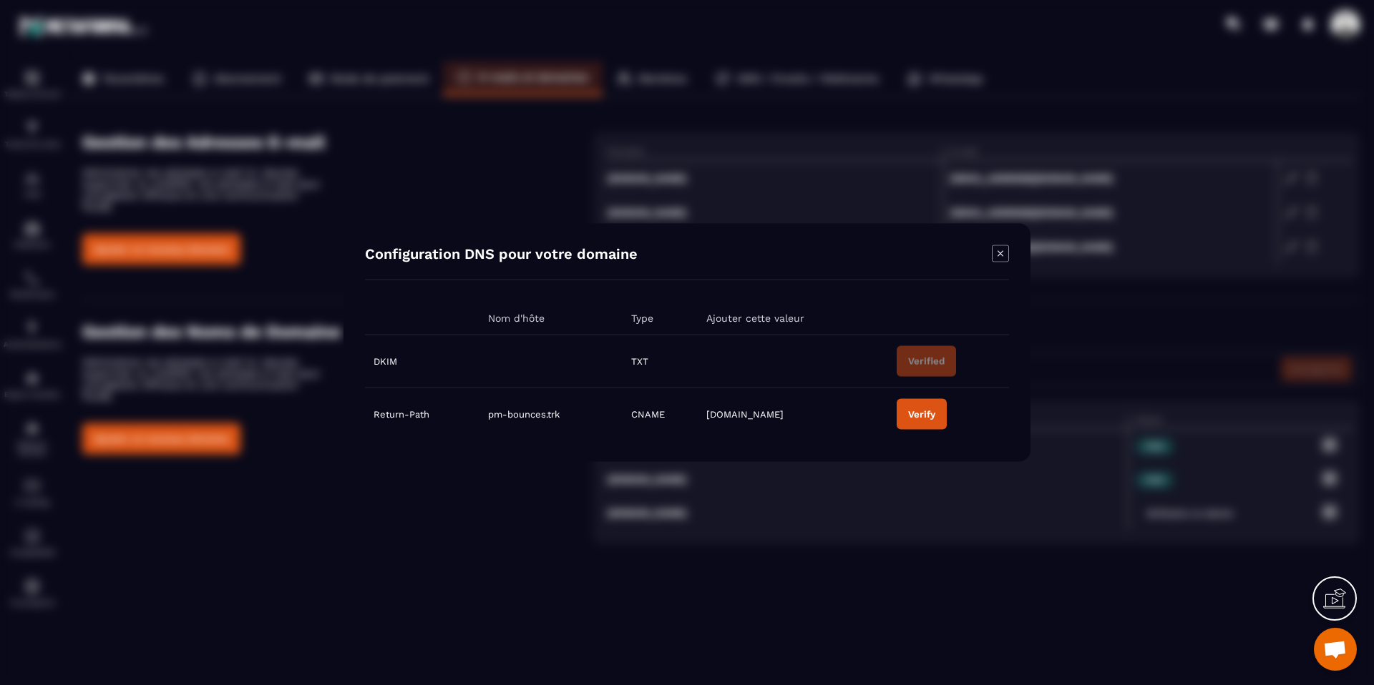
click at [722, 420] on td "[DOMAIN_NAME]" at bounding box center [793, 414] width 190 height 53
copy span "[DOMAIN_NAME]"
click at [921, 420] on button "Verify" at bounding box center [921, 414] width 50 height 31
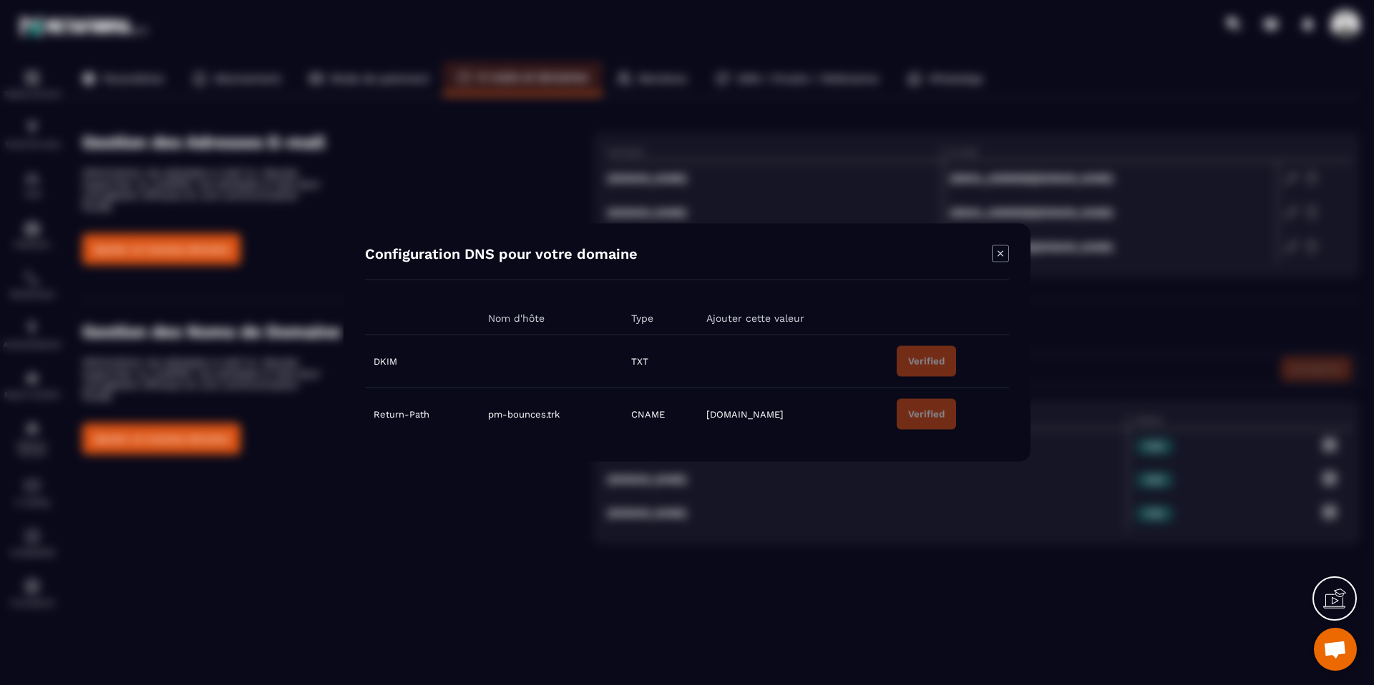
click at [999, 255] on icon "Modal window" at bounding box center [1000, 253] width 17 height 17
